Goal: Information Seeking & Learning: Understand process/instructions

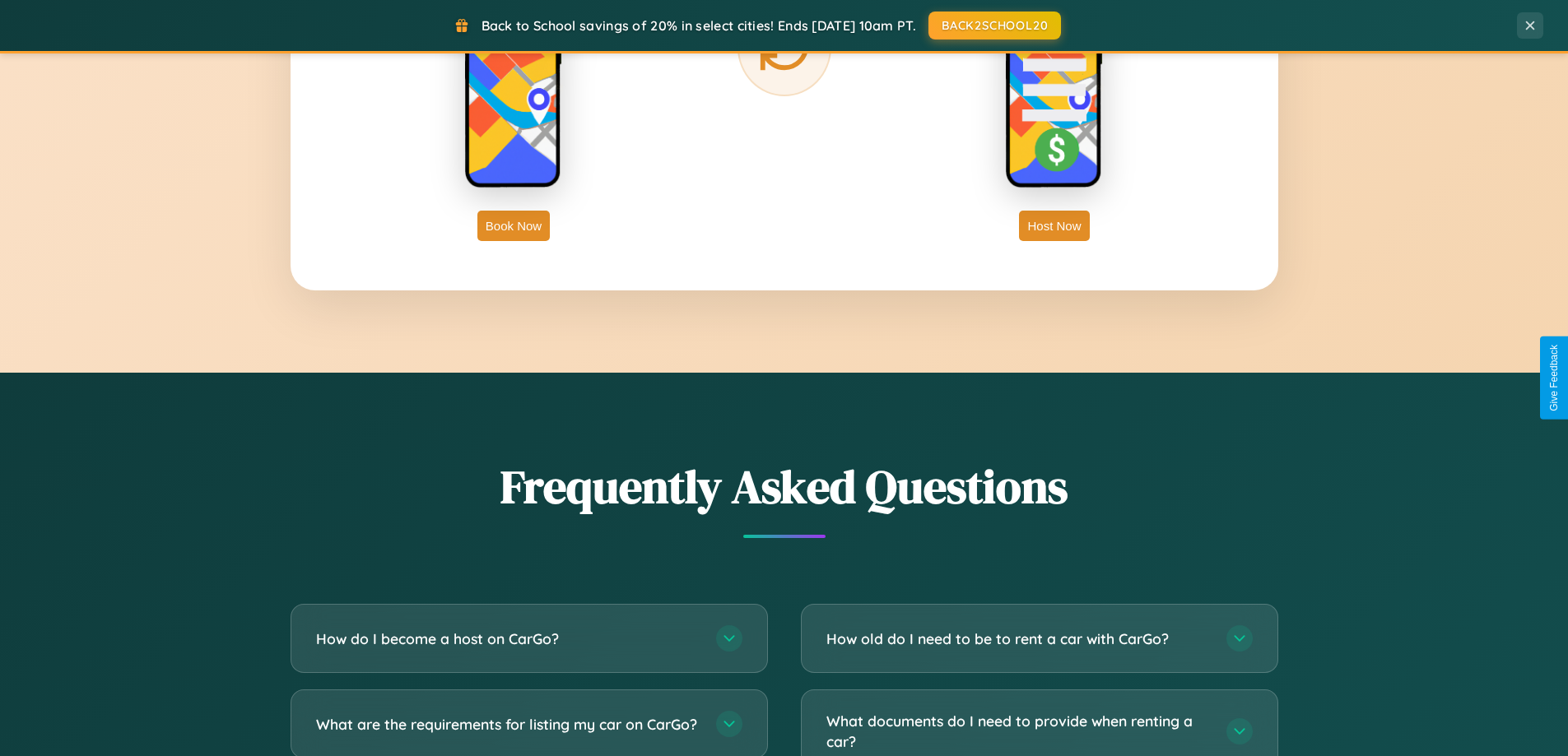
scroll to position [3165, 0]
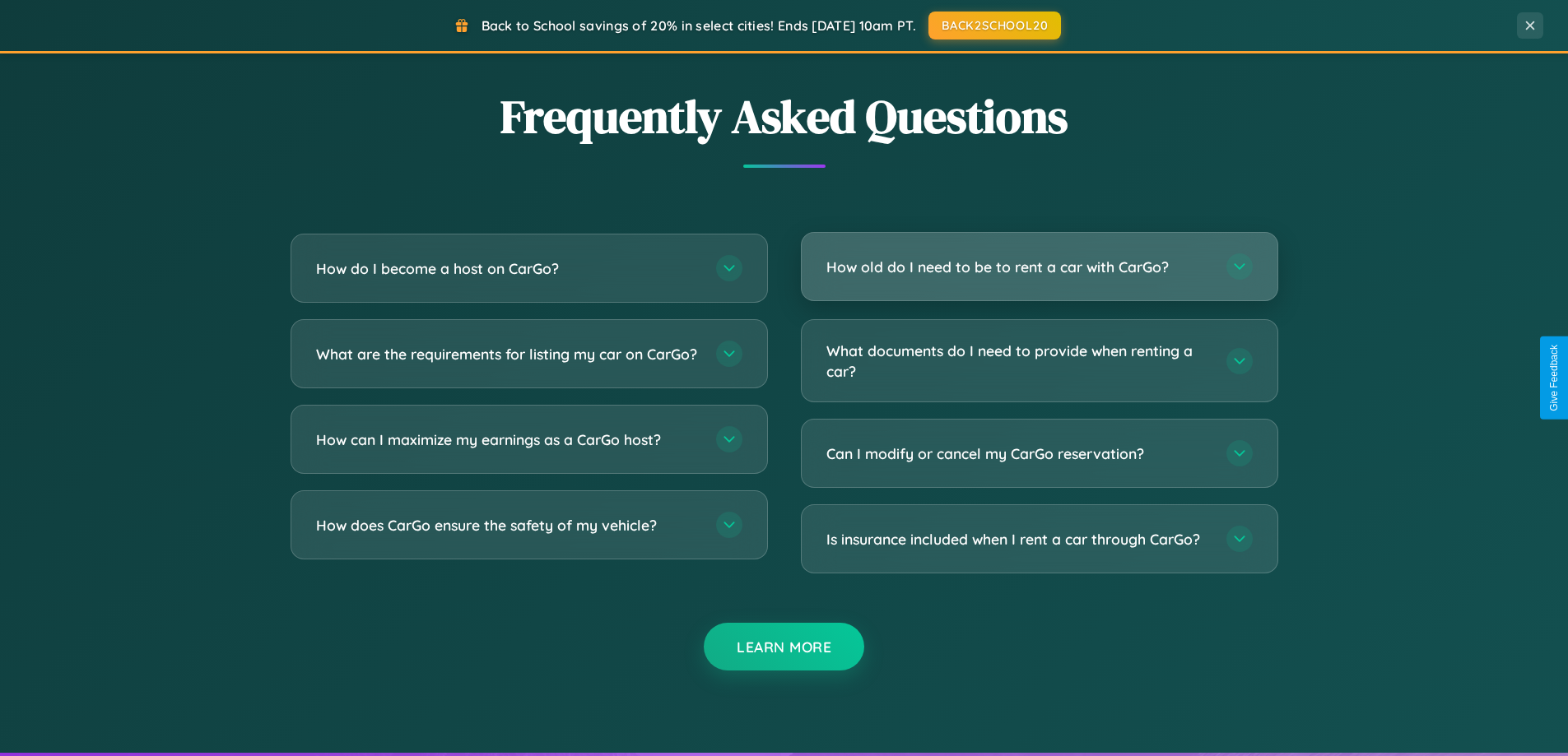
click at [1039, 266] on h3 "How old do I need to be to rent a car with CarGo?" at bounding box center [1017, 266] width 384 height 21
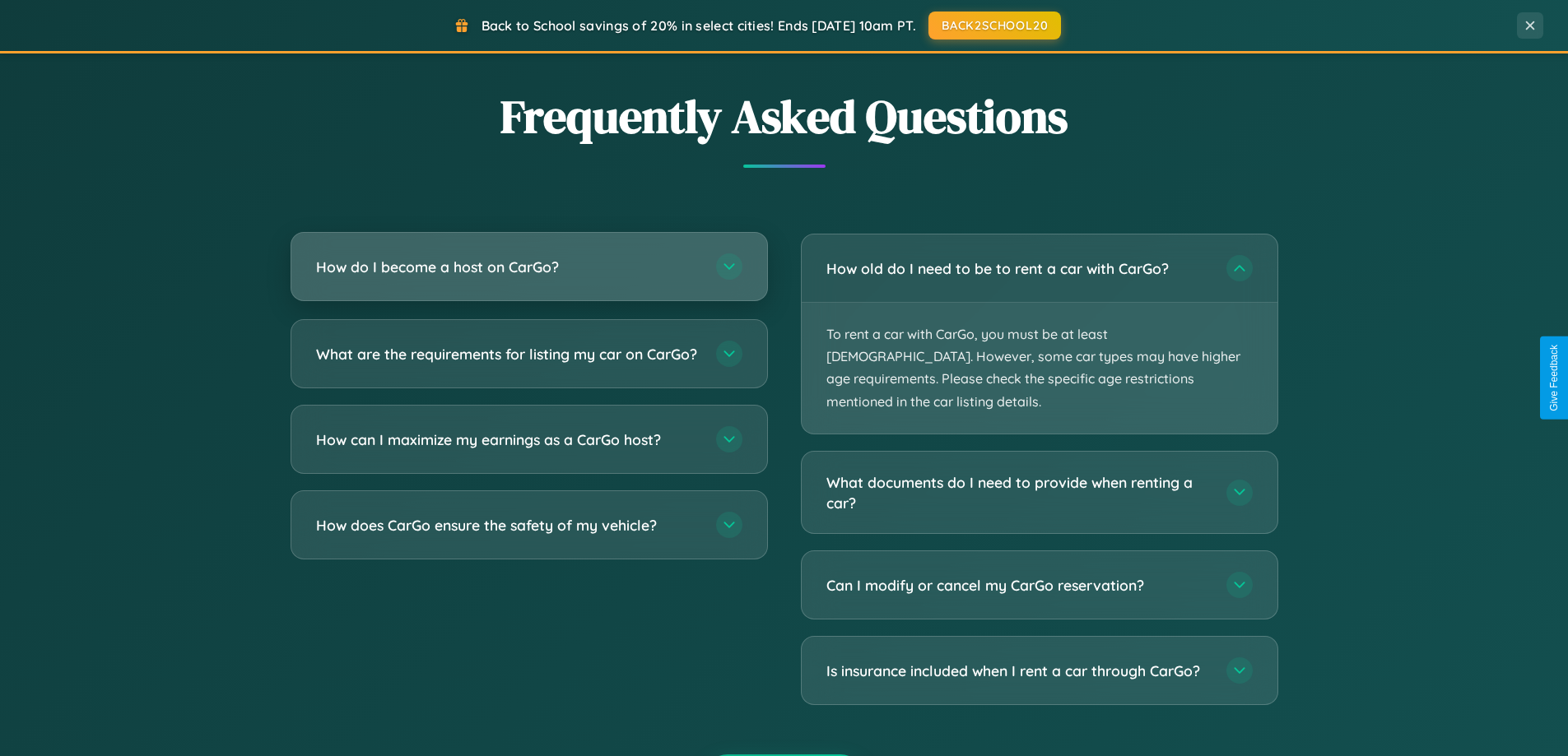
click at [528, 267] on h3 "How do I become a host on CarGo?" at bounding box center [507, 266] width 384 height 21
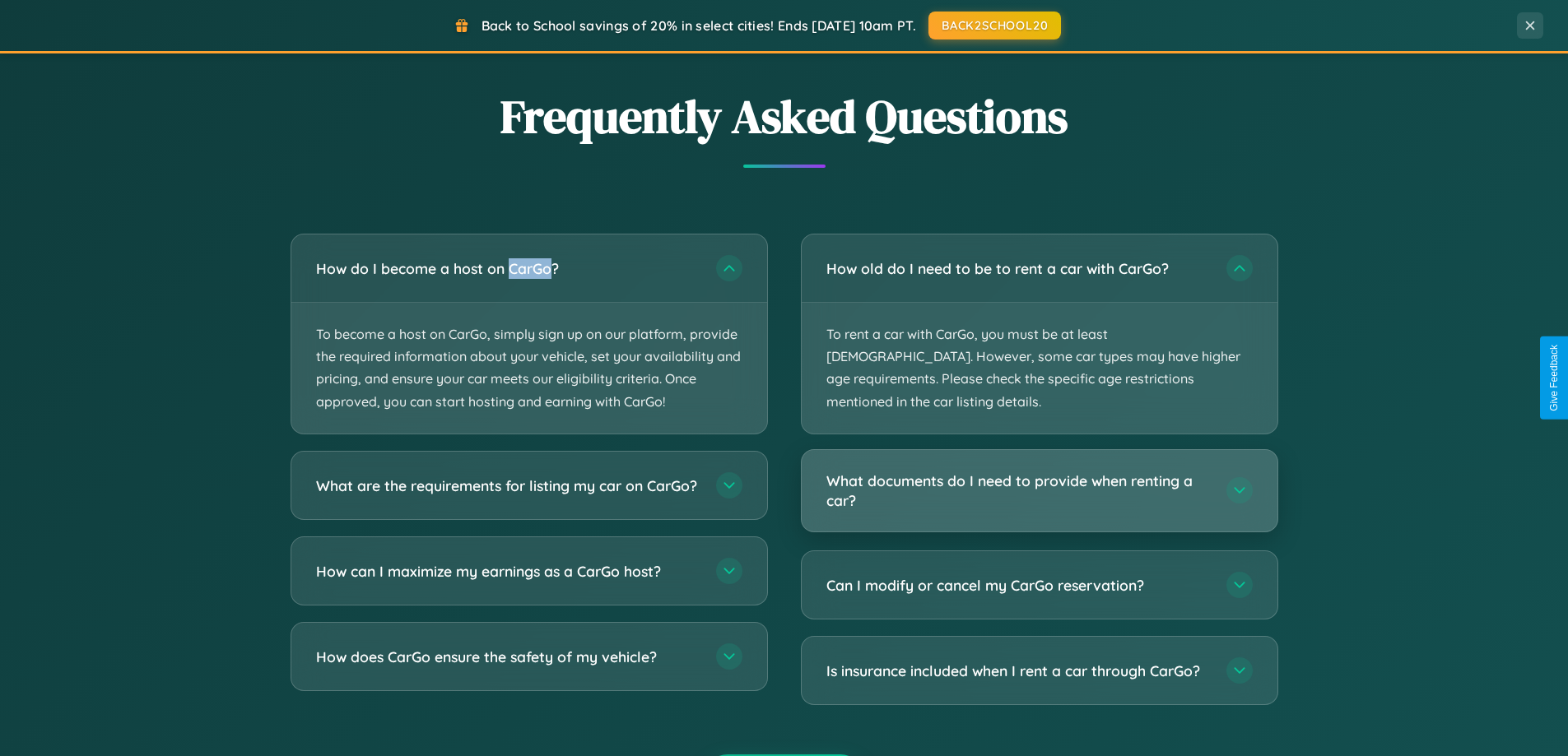
click at [1039, 471] on h3 "What documents do I need to provide when renting a car?" at bounding box center [1017, 491] width 384 height 40
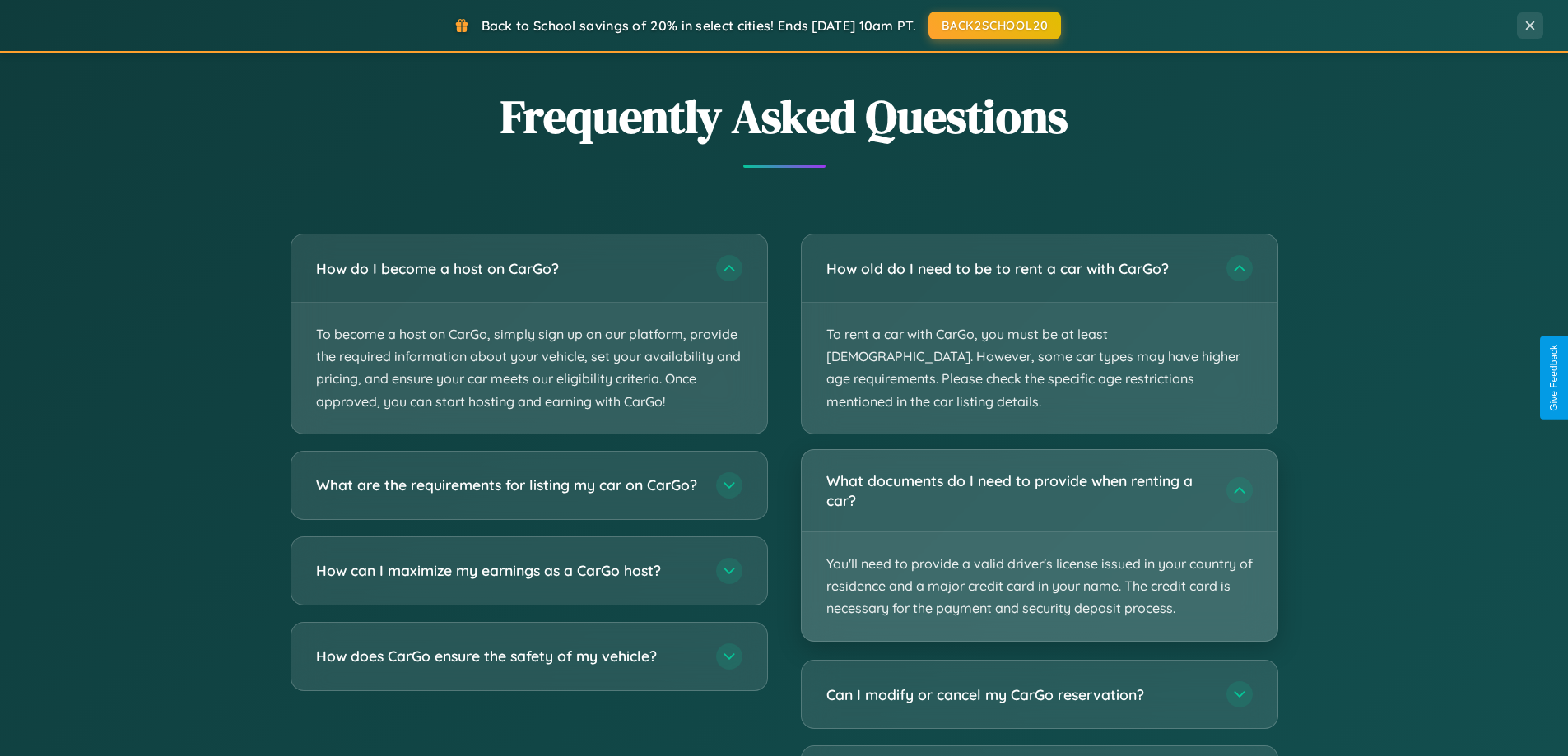
click at [1039, 533] on p "You'll need to provide a valid driver's license issued in your country of resid…" at bounding box center [1040, 587] width 476 height 109
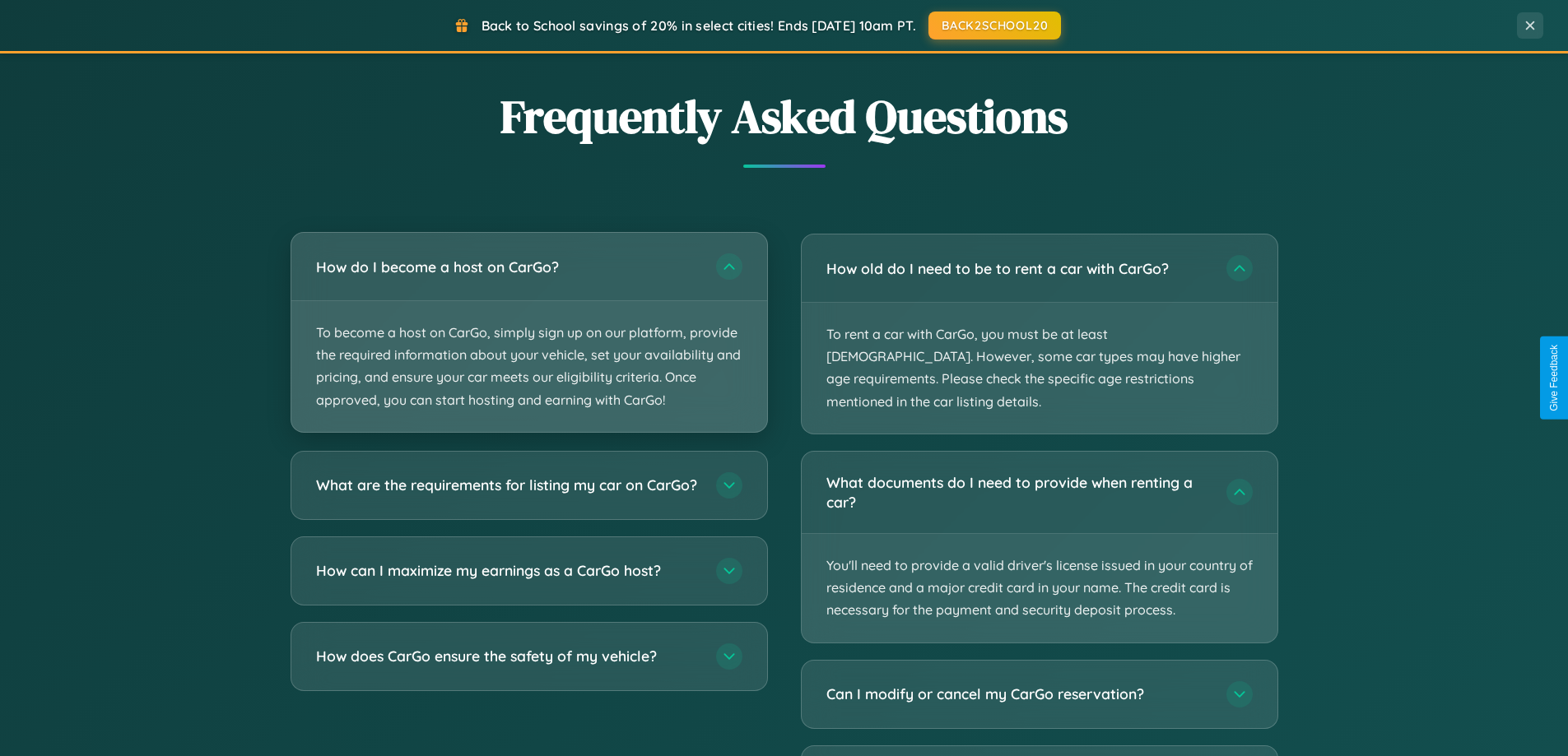
click at [528, 333] on p "To become a host on CarGo, simply sign up on our platform, provide the required…" at bounding box center [529, 366] width 476 height 130
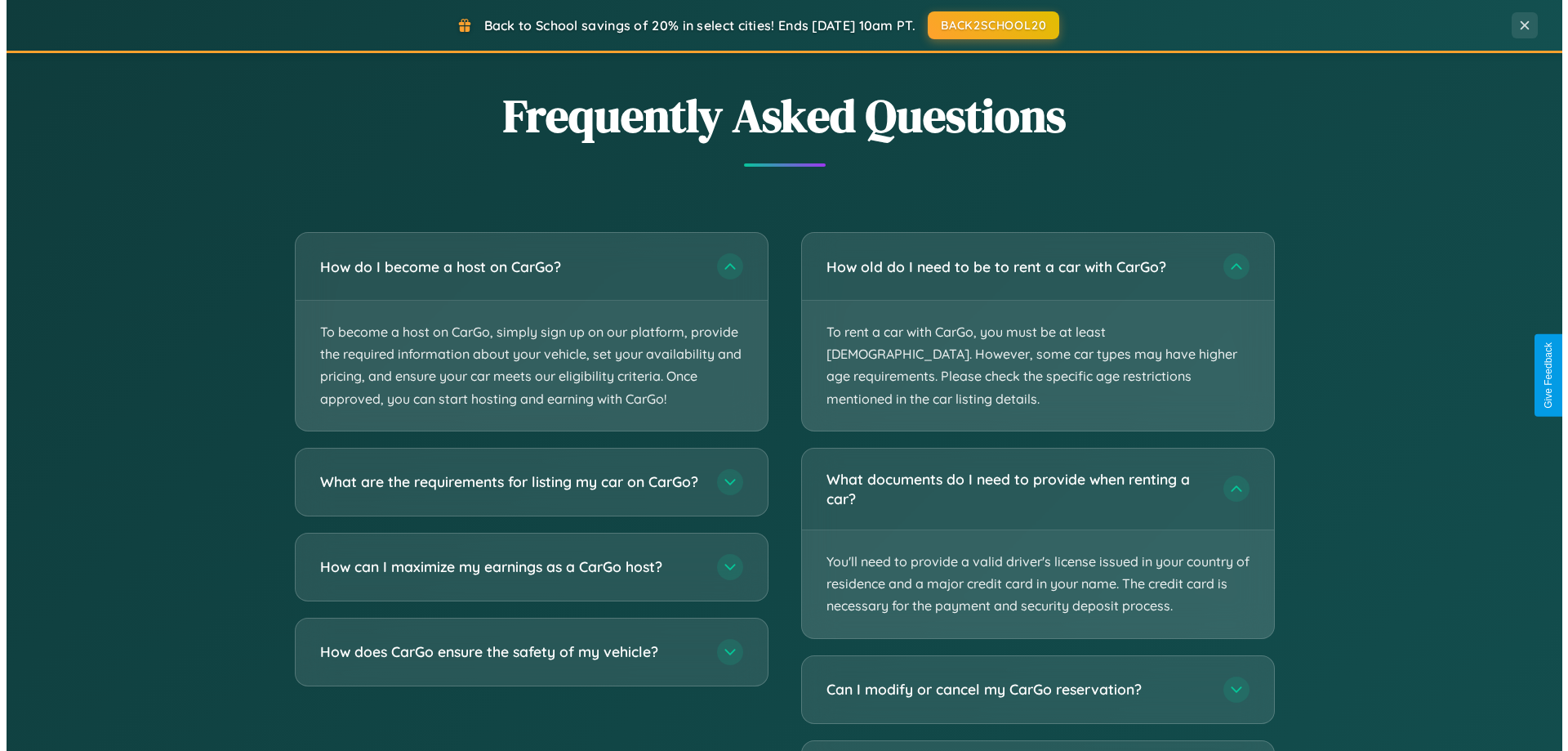
scroll to position [0, 0]
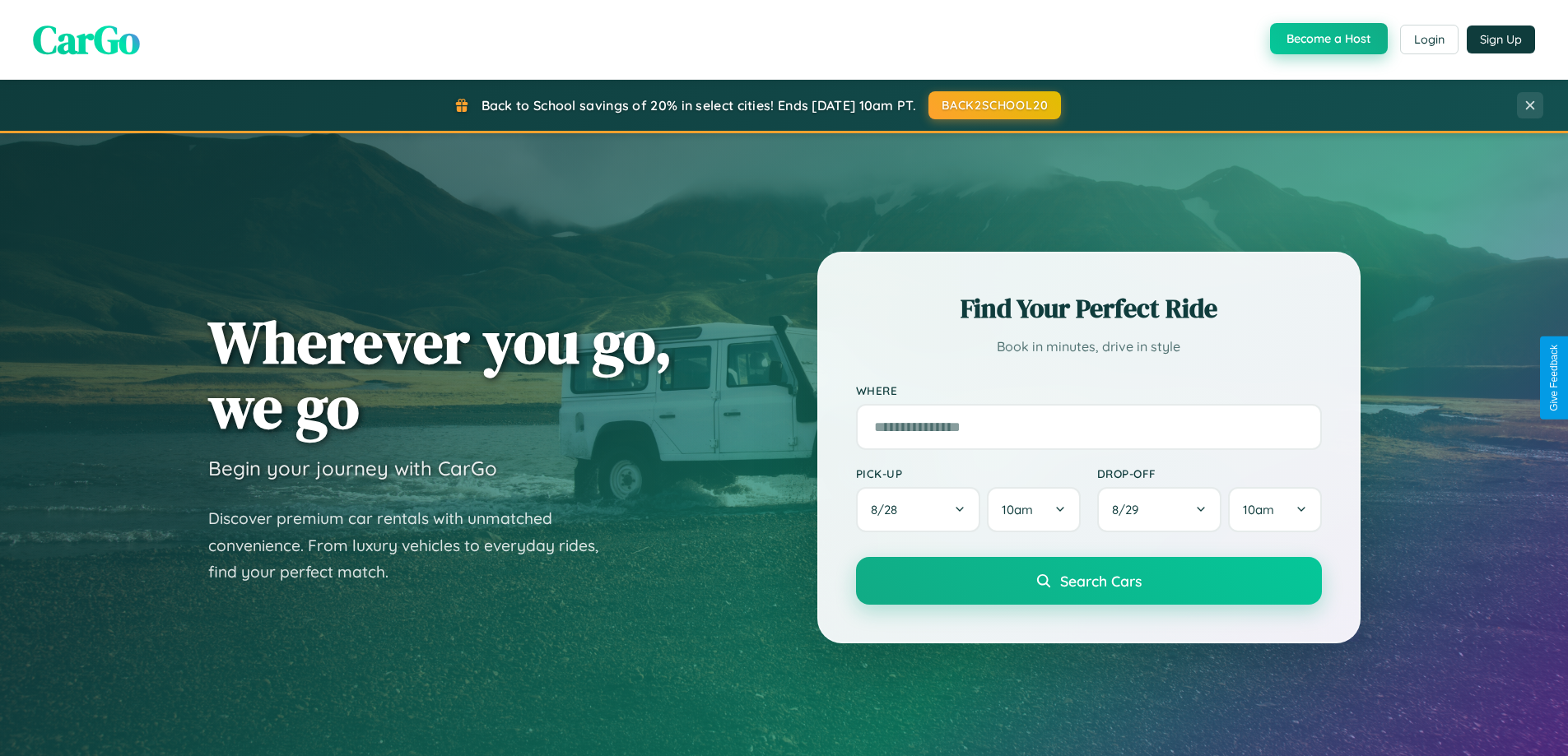
click at [1327, 39] on button "Become a Host" at bounding box center [1328, 38] width 118 height 31
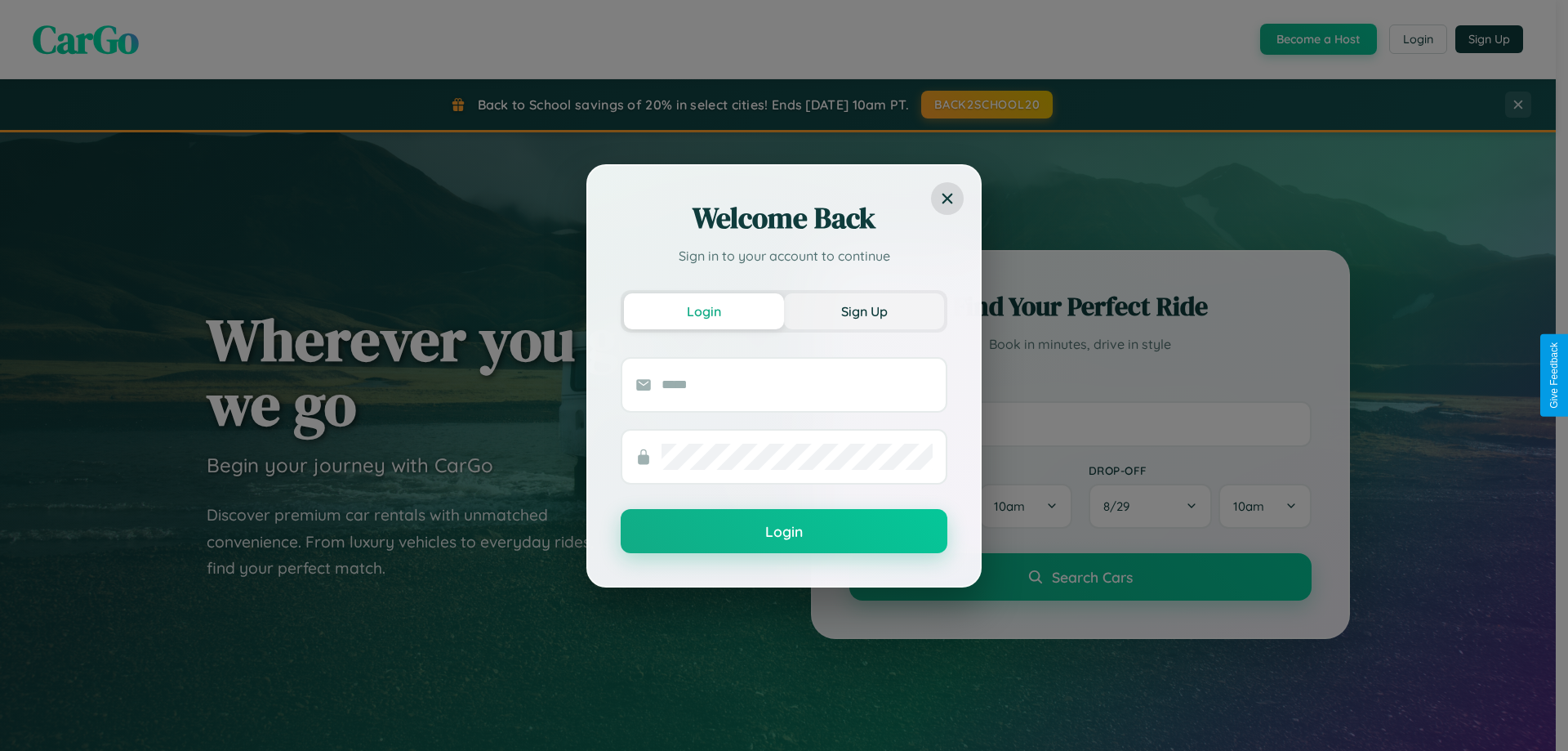
click at [864, 311] on button "Sign Up" at bounding box center [864, 311] width 160 height 36
